Goal: Find specific page/section: Find specific page/section

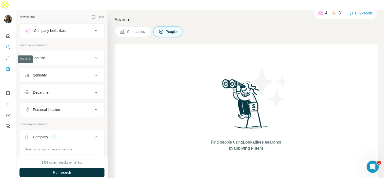
click at [8, 67] on icon "My lists" at bounding box center [8, 69] width 5 height 5
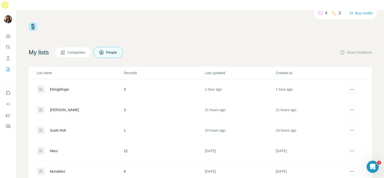
click at [71, 85] on div "Elringklinger" at bounding box center [80, 89] width 87 height 8
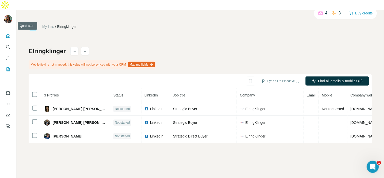
click at [12, 31] on button "Quick start" at bounding box center [8, 35] width 8 height 9
click at [11, 31] on button "Quick start" at bounding box center [8, 35] width 8 height 9
